Goal: Task Accomplishment & Management: Use online tool/utility

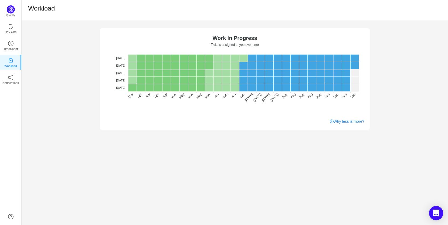
click at [434, 212] on icon "Open Intercom Messenger" at bounding box center [436, 213] width 6 height 7
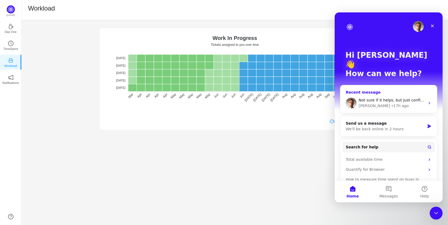
click at [405, 98] on span "Not sure if it helps, but just confirmed that another user, [PERSON_NAME] is ha…" at bounding box center [452, 100] width 186 height 4
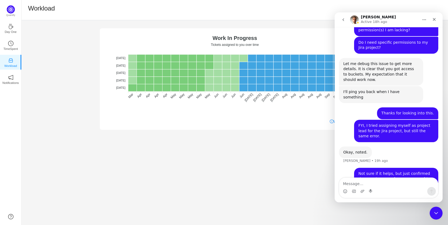
scroll to position [710, 0]
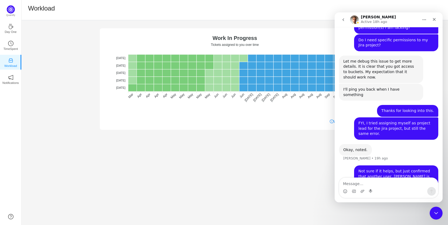
click at [192, 160] on div "No data No WIP Optimal (1-4) High (5-10) Overburdened (10+) Work In Progress Ti…" at bounding box center [235, 122] width 427 height 205
click at [42, 103] on div "No data No WIP Optimal (1-4) High (5-10) Overburdened (10+) Work In Progress Ti…" at bounding box center [235, 75] width 427 height 110
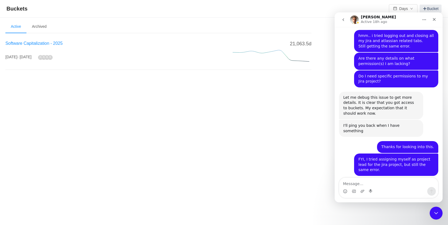
click at [48, 45] on span "Software Capitalization - 2025" at bounding box center [33, 43] width 57 height 5
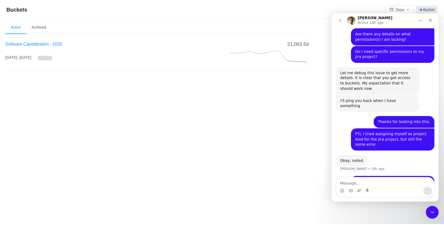
scroll to position [710, 0]
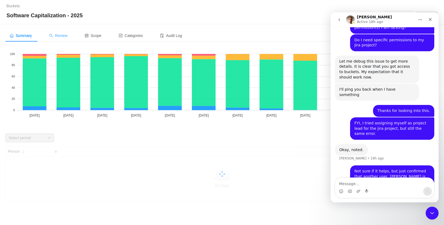
click at [67, 36] on span "Review" at bounding box center [58, 35] width 18 height 4
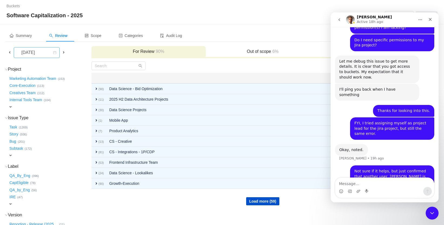
click at [40, 52] on div "[DATE]" at bounding box center [28, 53] width 23 height 10
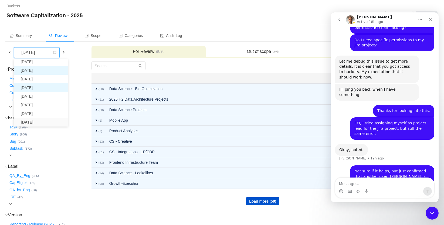
scroll to position [10, 0]
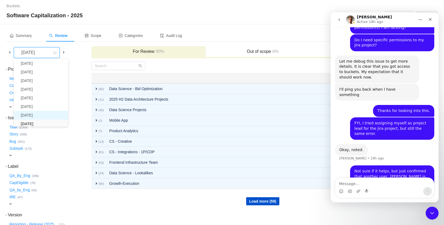
click at [36, 114] on li "[DATE]" at bounding box center [41, 115] width 54 height 9
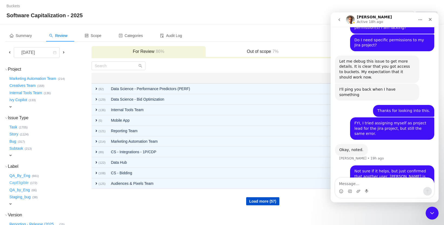
click at [22, 180] on button "CapEligible …" at bounding box center [19, 183] width 22 height 9
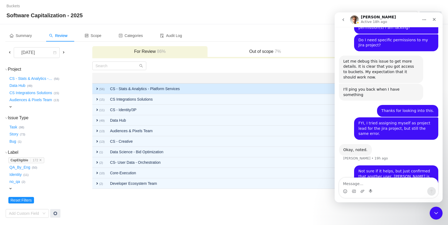
click at [147, 90] on td "CS - Stats & Analytics - Platform Services" at bounding box center [228, 88] width 242 height 11
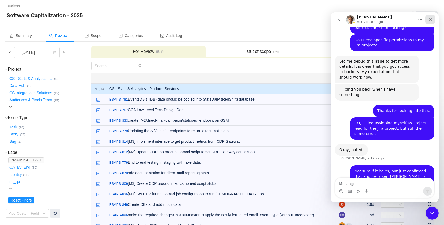
click at [428, 20] on icon "Close" at bounding box center [430, 19] width 4 height 4
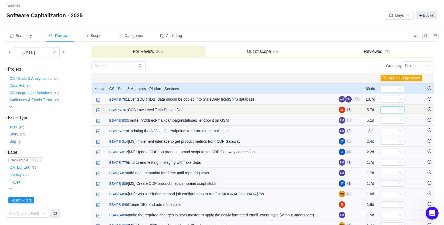
click at [397, 110] on div "Select" at bounding box center [393, 110] width 24 height 6
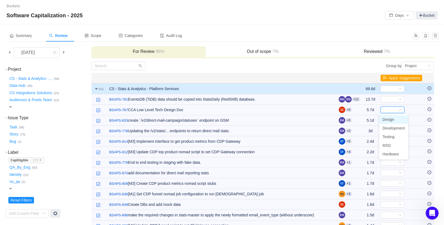
click at [393, 121] on span "Design" at bounding box center [389, 119] width 12 height 4
click at [128, 15] on div "Software Capitalization - 2025 Days Bucket" at bounding box center [221, 15] width 431 height 9
